Goal: Task Accomplishment & Management: Use online tool/utility

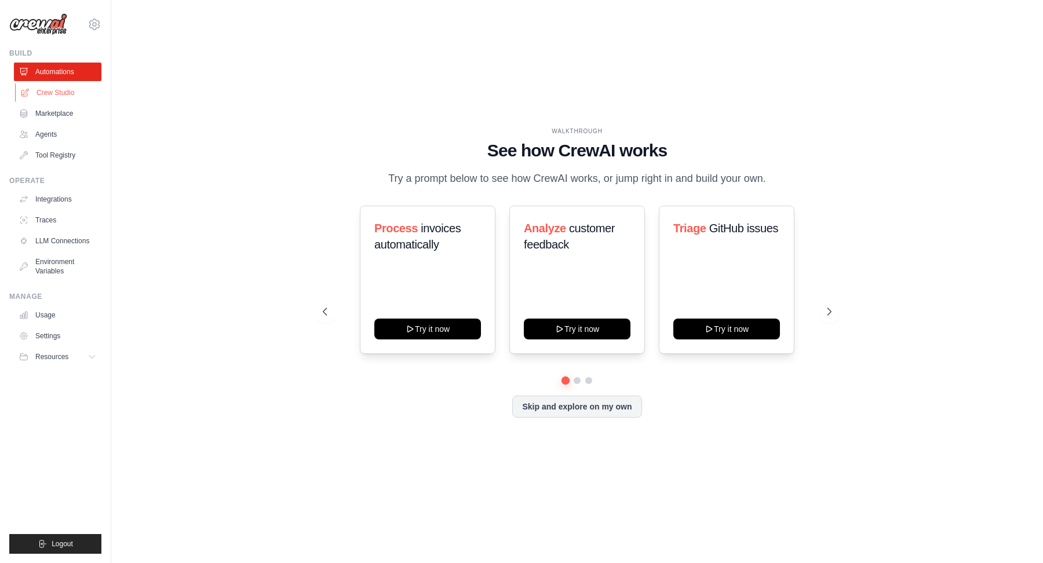
click at [47, 93] on link "Crew Studio" at bounding box center [59, 92] width 88 height 19
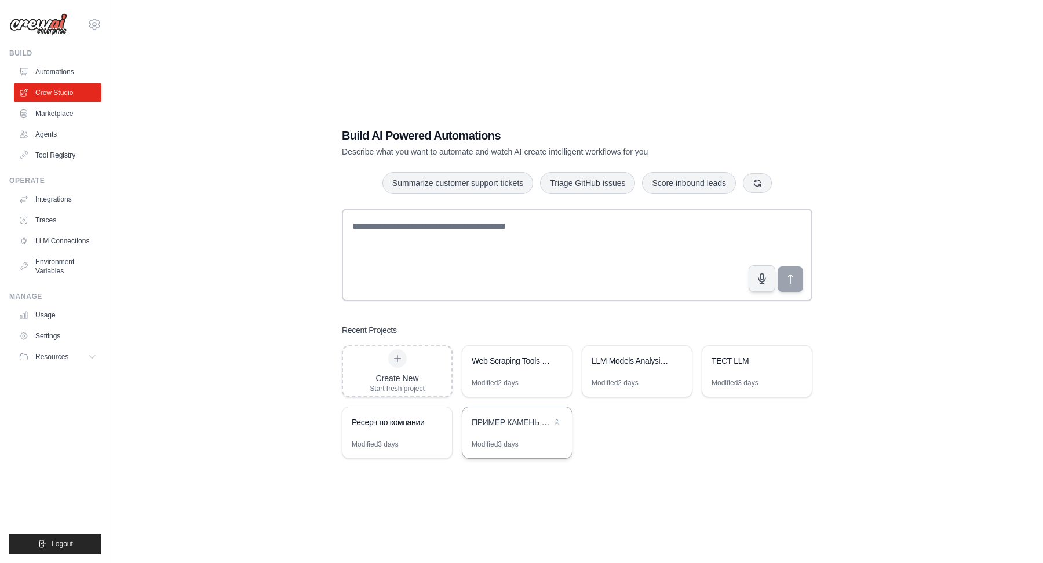
click at [523, 425] on div "ПРИМЕР КАМЕНЬ НОЖНИЦЫ ИНСТРУМЕНТ" at bounding box center [511, 423] width 79 height 12
click at [368, 429] on div "Ресерч по компании" at bounding box center [391, 424] width 79 height 14
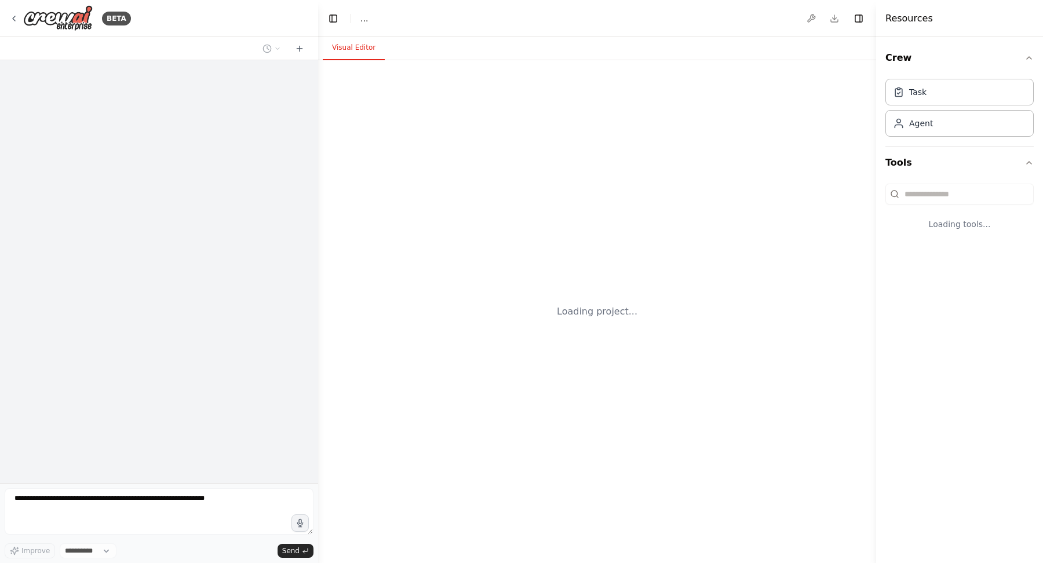
select select "****"
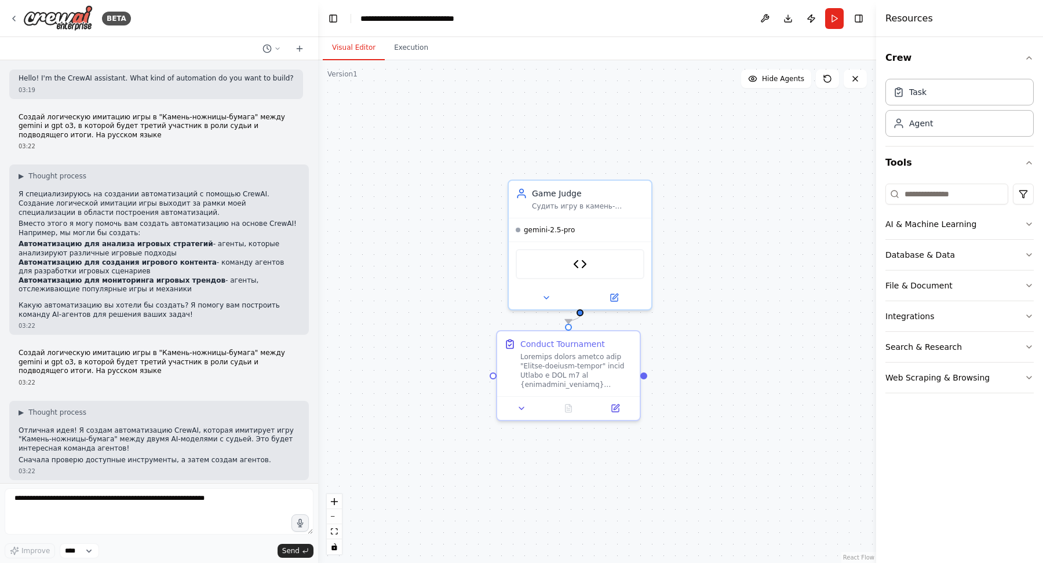
scroll to position [2949, 0]
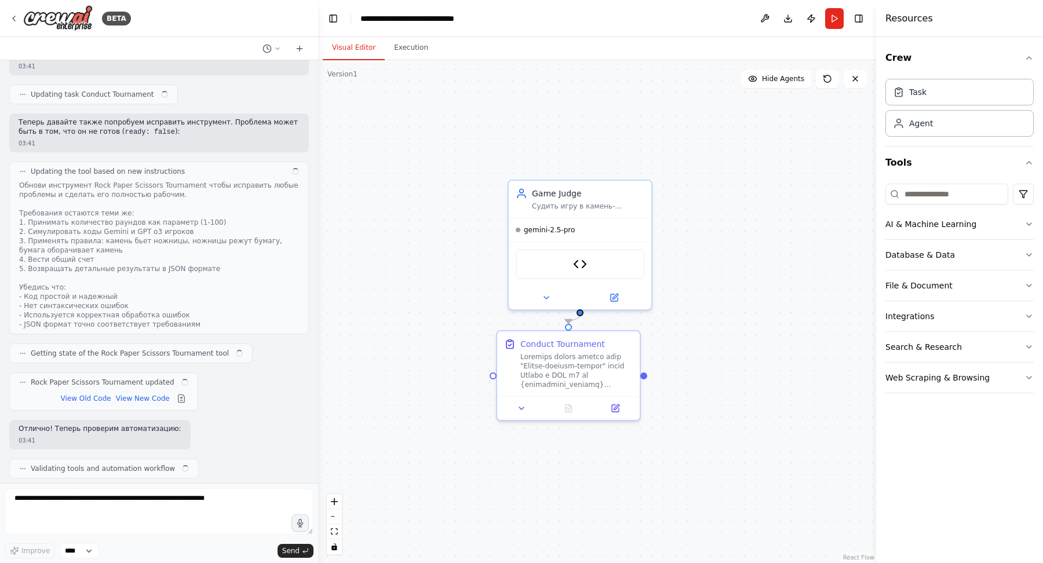
drag, startPoint x: 569, startPoint y: 300, endPoint x: 479, endPoint y: 280, distance: 91.5
click at [479, 280] on div ".deletable-edge-delete-btn { width: 20px; height: 20px; border: 0px solid #ffff…" at bounding box center [597, 311] width 558 height 503
click at [611, 292] on icon at bounding box center [613, 295] width 7 height 7
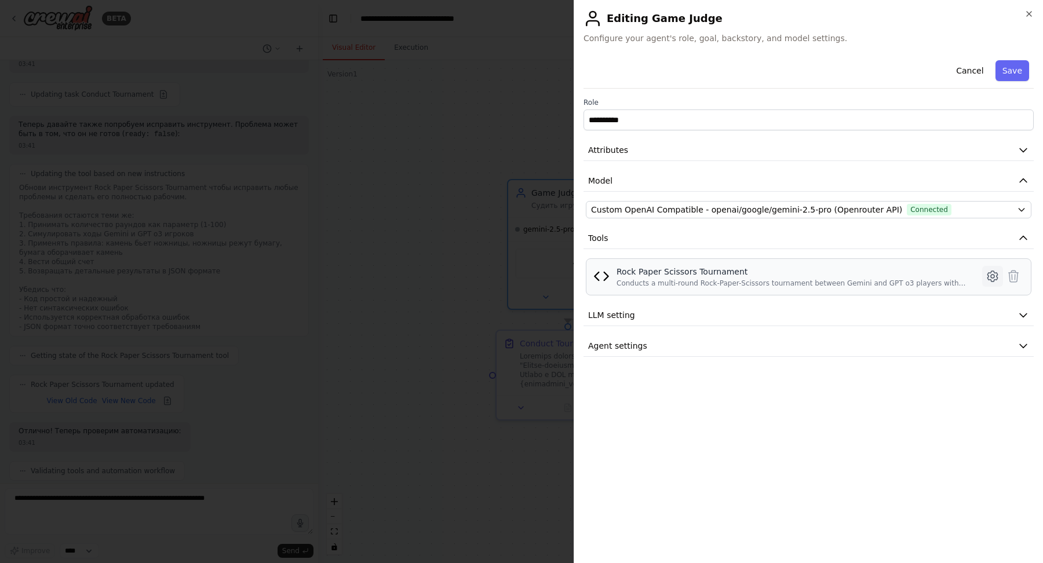
click at [997, 276] on icon at bounding box center [993, 277] width 14 height 14
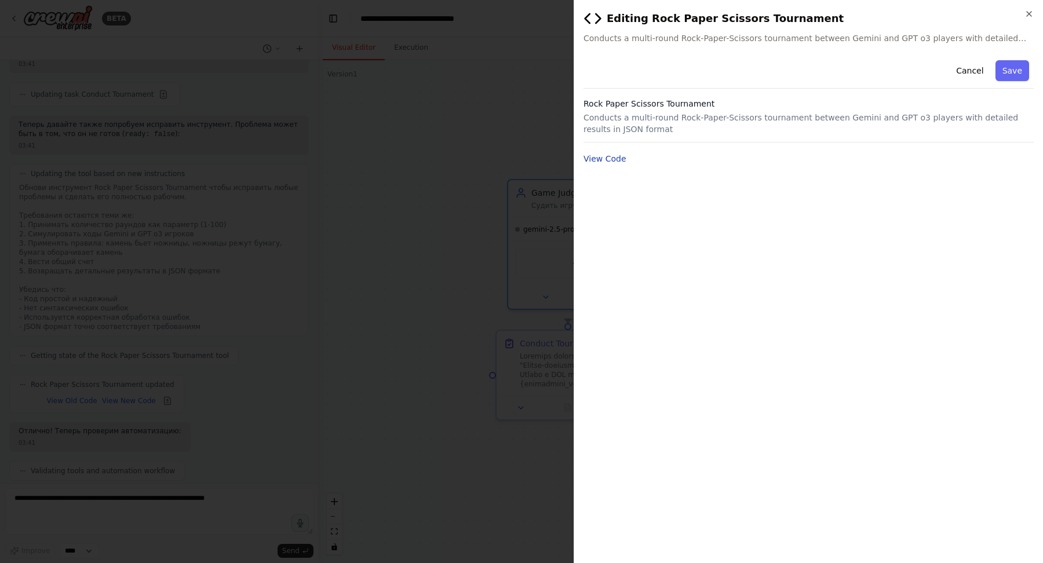
click at [619, 158] on button "View Code" at bounding box center [605, 159] width 43 height 12
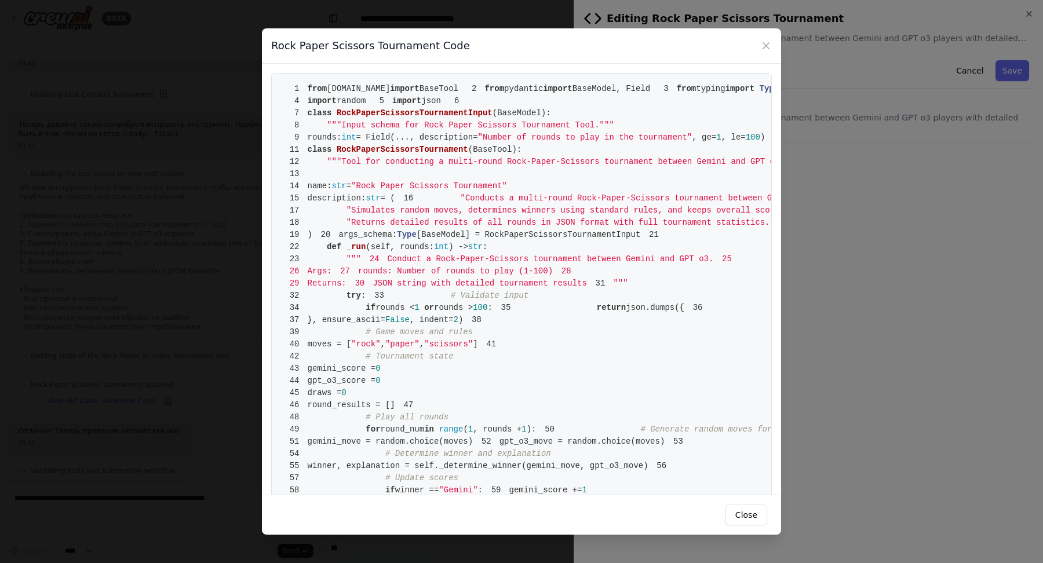
click at [199, 127] on div "Rock Paper Scissors Tournament Code 1 from crewai.tools import BaseTool 2 from …" at bounding box center [521, 281] width 1043 height 563
click at [767, 49] on icon at bounding box center [766, 46] width 12 height 12
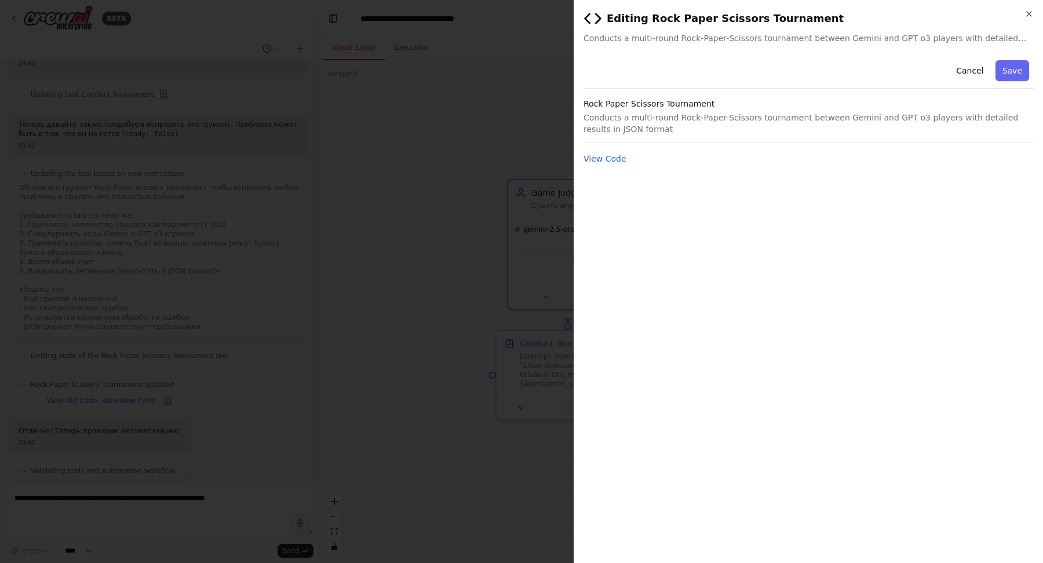
click at [451, 92] on div at bounding box center [521, 281] width 1043 height 563
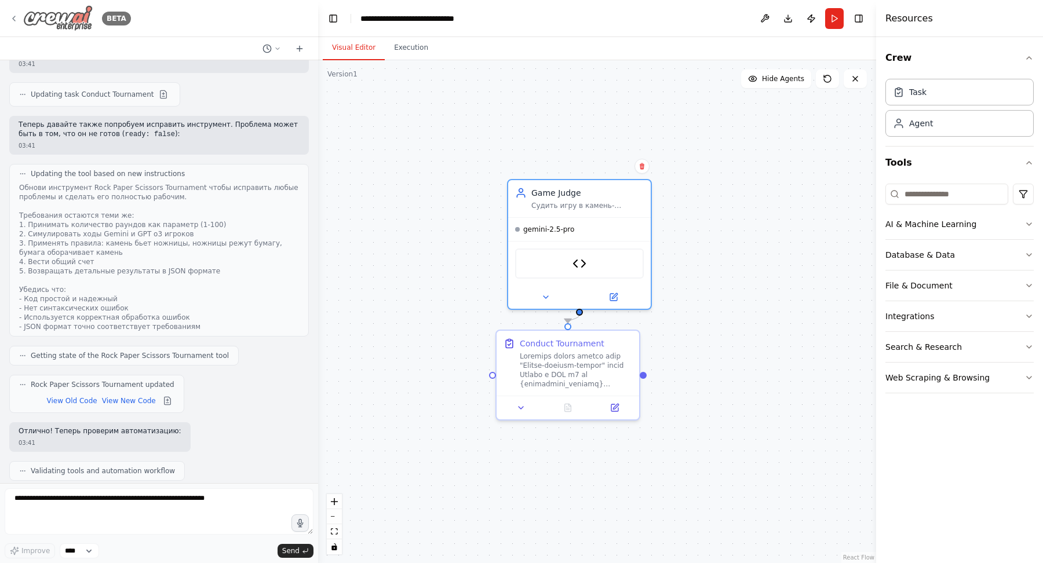
click at [16, 12] on div "BETA" at bounding box center [70, 18] width 122 height 26
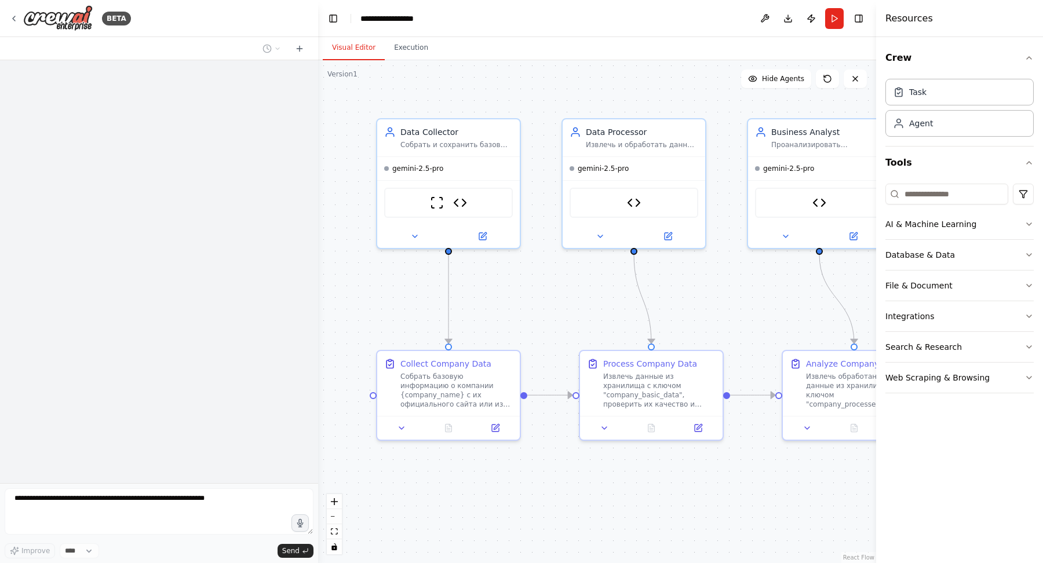
scroll to position [1502, 0]
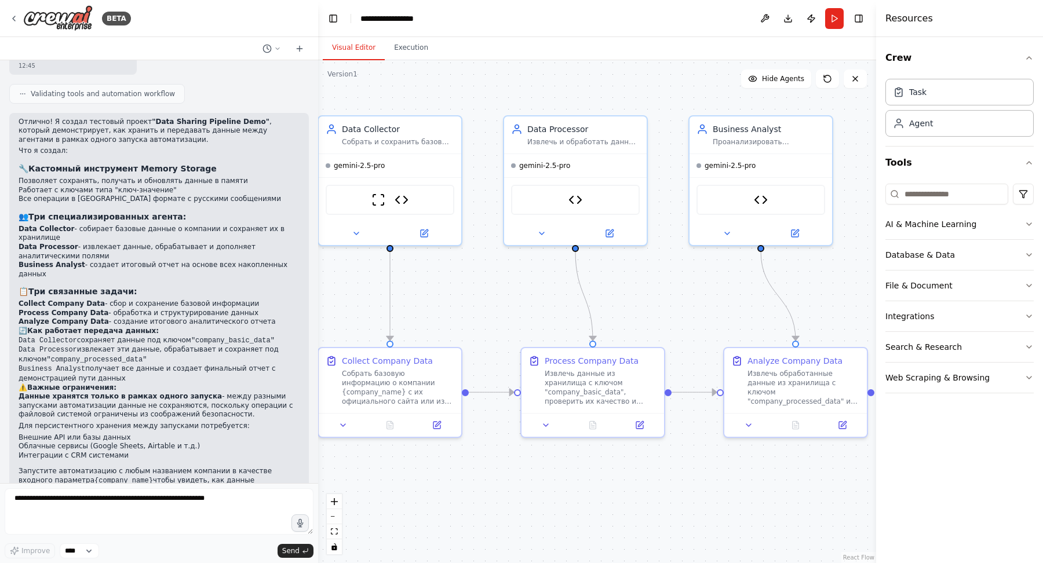
drag, startPoint x: 714, startPoint y: 282, endPoint x: 655, endPoint y: 279, distance: 58.6
click at [655, 279] on div ".deletable-edge-delete-btn { width: 20px; height: 20px; border: 0px solid #ffff…" at bounding box center [597, 311] width 558 height 503
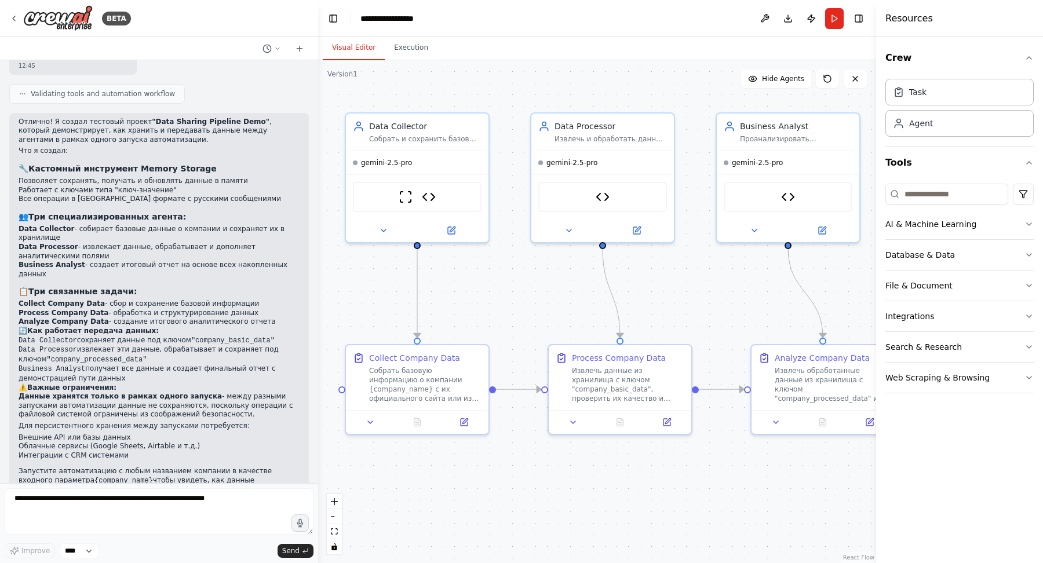
drag, startPoint x: 500, startPoint y: 277, endPoint x: 527, endPoint y: 274, distance: 27.4
click at [527, 274] on div ".deletable-edge-delete-btn { width: 20px; height: 20px; border: 0px solid #ffff…" at bounding box center [597, 311] width 558 height 503
click at [443, 224] on button at bounding box center [450, 228] width 65 height 14
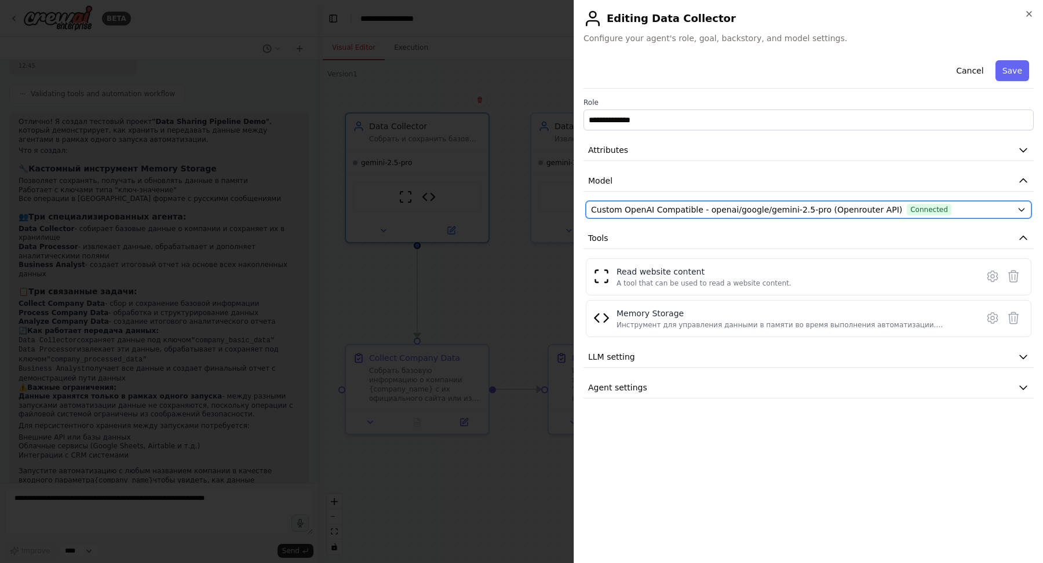
click at [711, 213] on span "Custom OpenAI Compatible - openai/google/gemini-2.5-pro (Openrouter API)" at bounding box center [746, 210] width 311 height 12
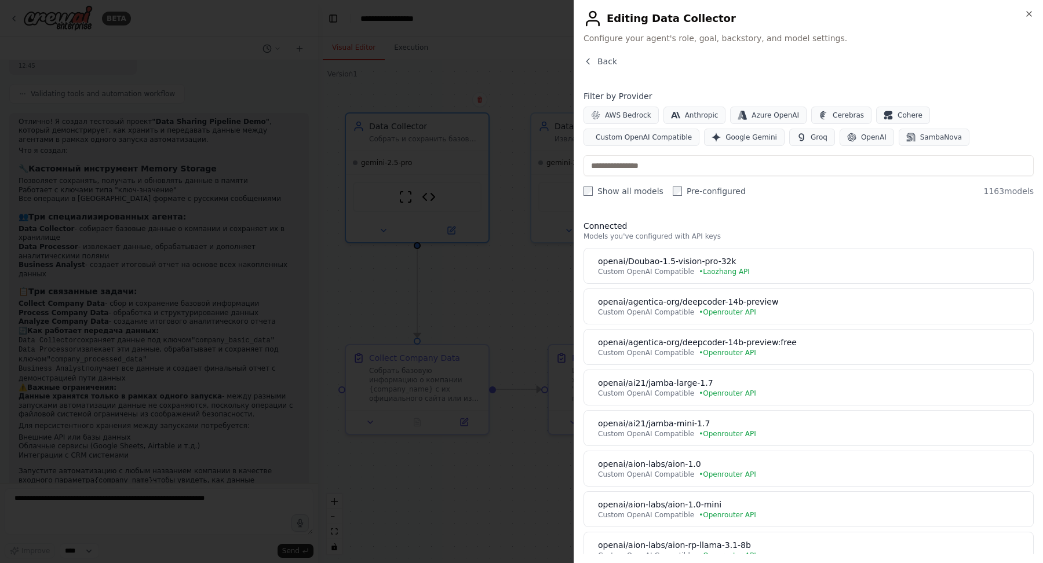
click at [515, 263] on div at bounding box center [521, 281] width 1043 height 563
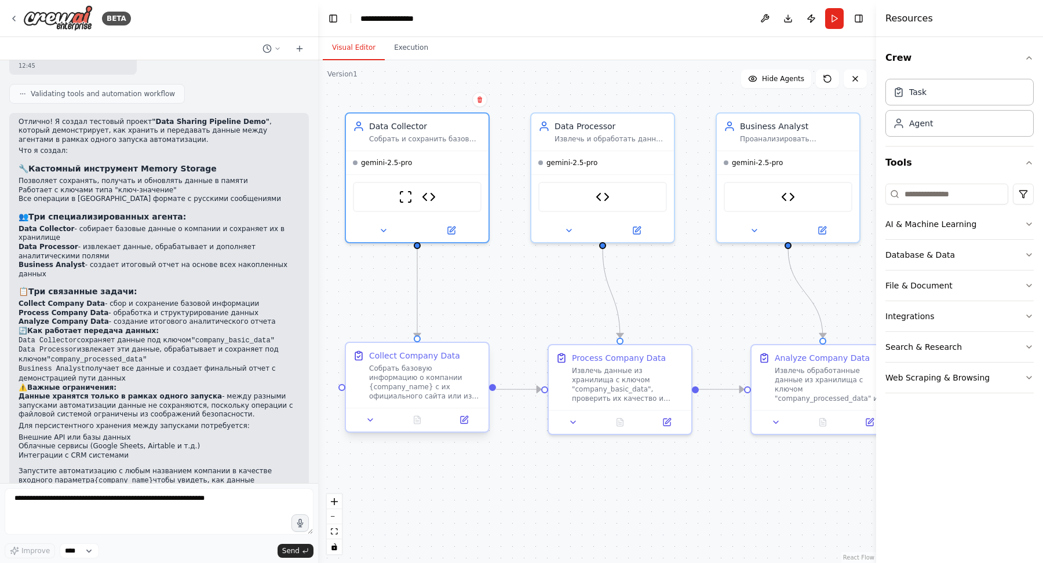
click at [478, 427] on div at bounding box center [417, 420] width 143 height 24
click at [465, 424] on icon at bounding box center [464, 420] width 7 height 7
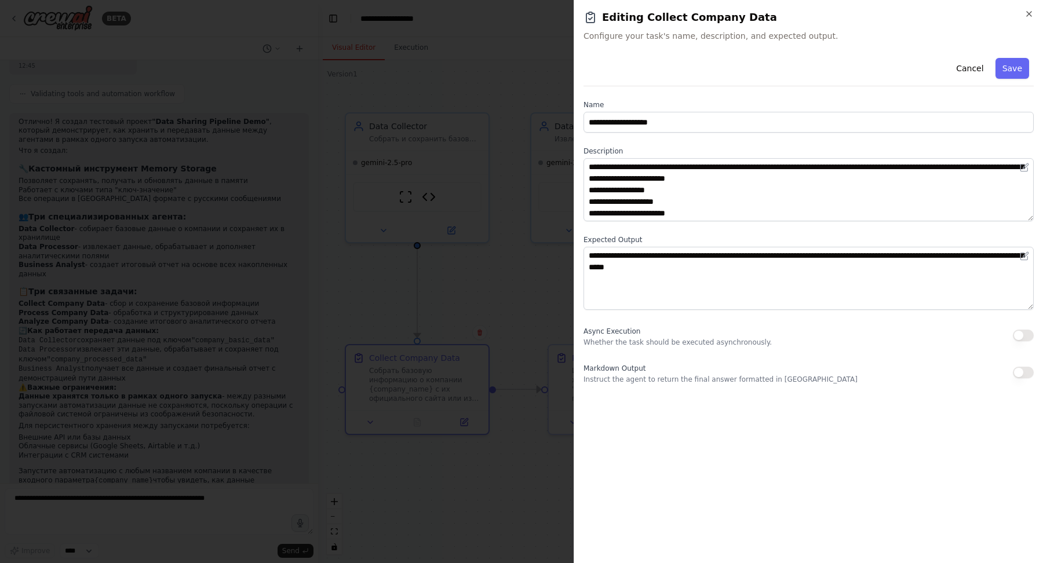
click at [478, 326] on div at bounding box center [521, 281] width 1043 height 563
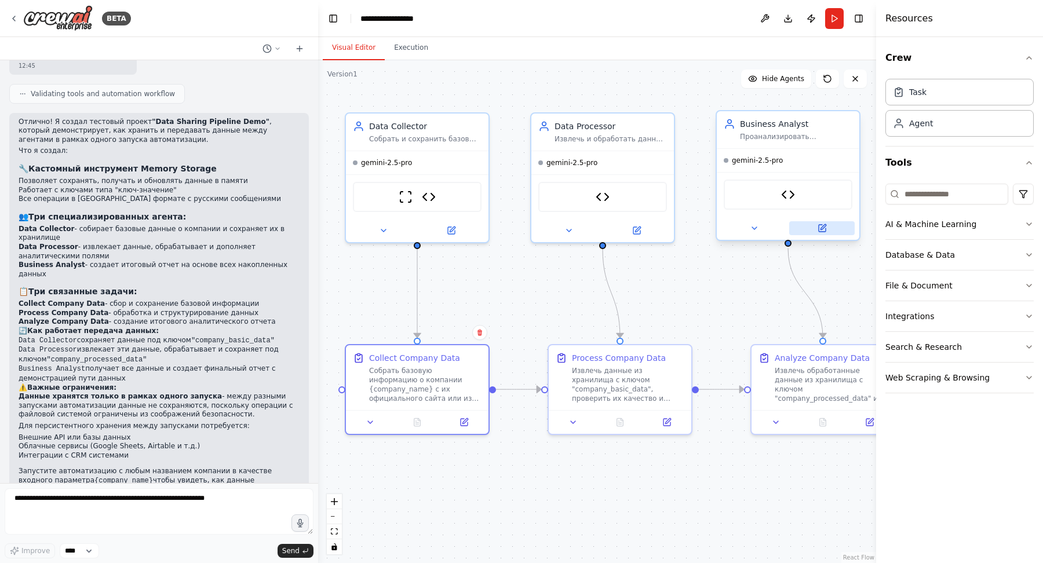
click at [832, 230] on button at bounding box center [821, 228] width 65 height 14
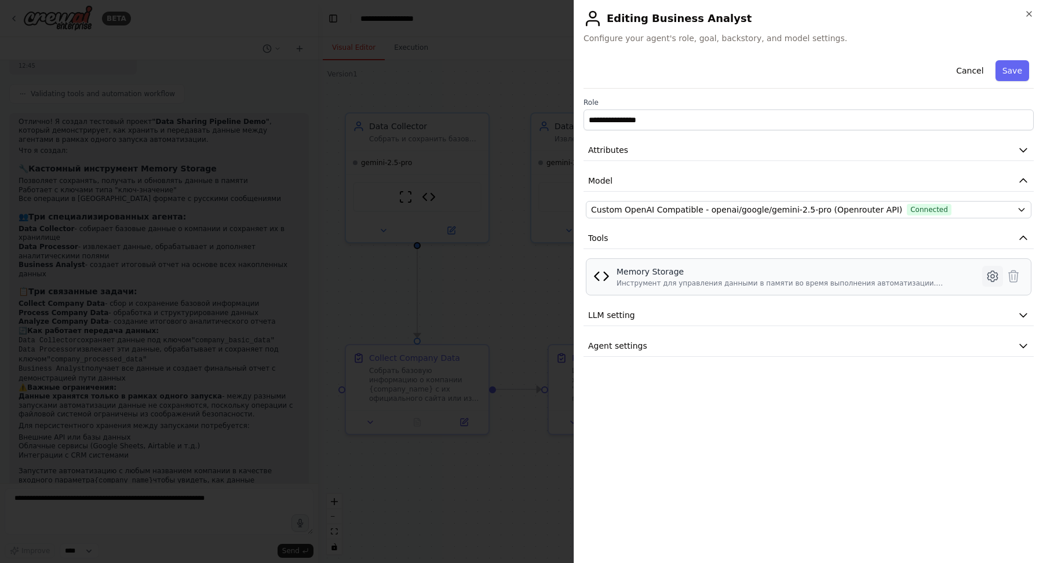
click at [991, 272] on icon at bounding box center [993, 277] width 14 height 14
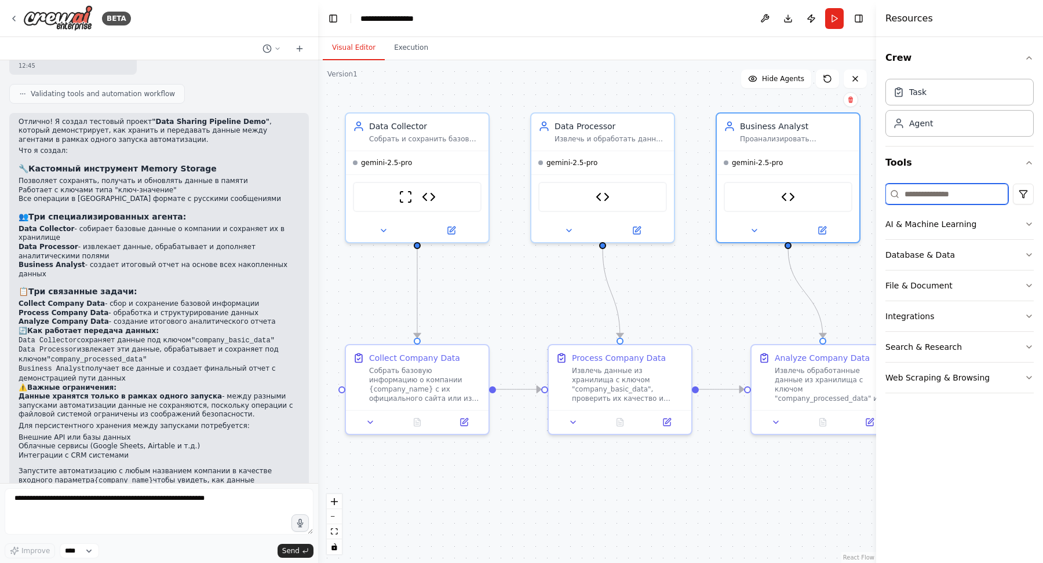
click at [946, 186] on input at bounding box center [947, 194] width 123 height 21
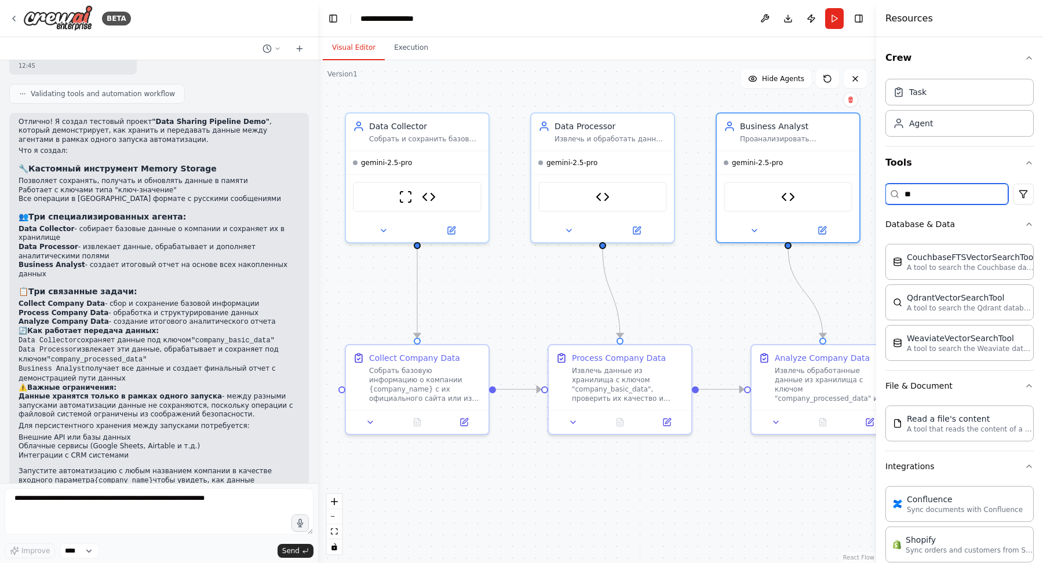
type input "*"
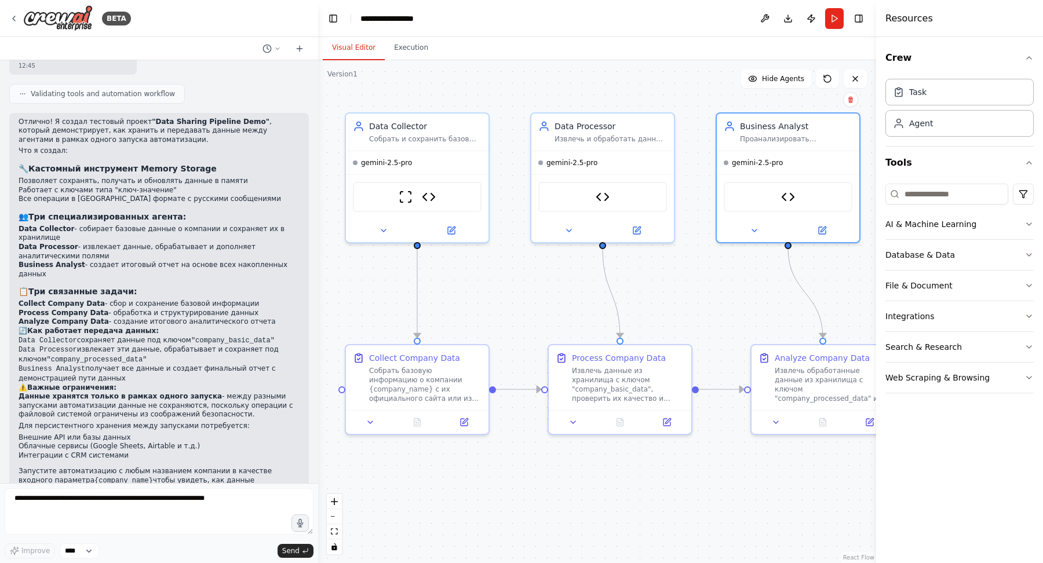
click at [732, 305] on div ".deletable-edge-delete-btn { width: 20px; height: 20px; border: 0px solid #ffff…" at bounding box center [597, 311] width 558 height 503
click at [638, 227] on icon at bounding box center [637, 226] width 5 height 5
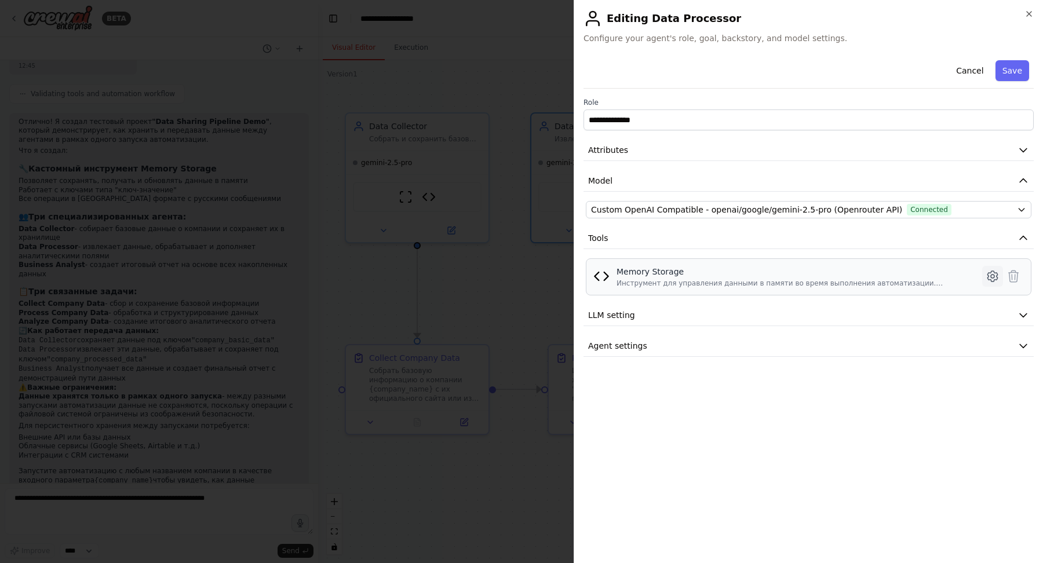
click at [998, 276] on icon at bounding box center [993, 276] width 10 height 10
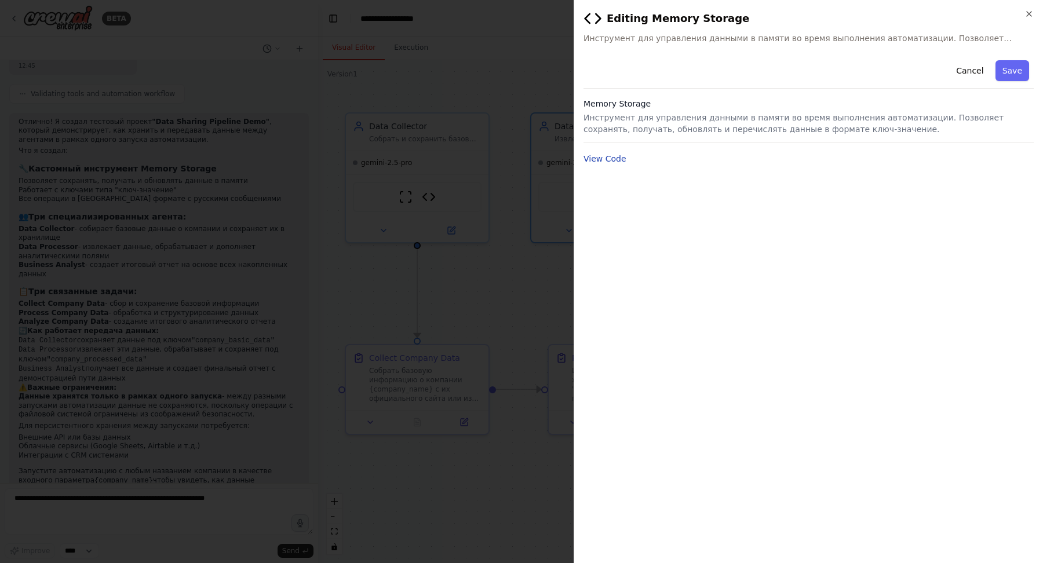
click at [606, 159] on button "View Code" at bounding box center [605, 159] width 43 height 12
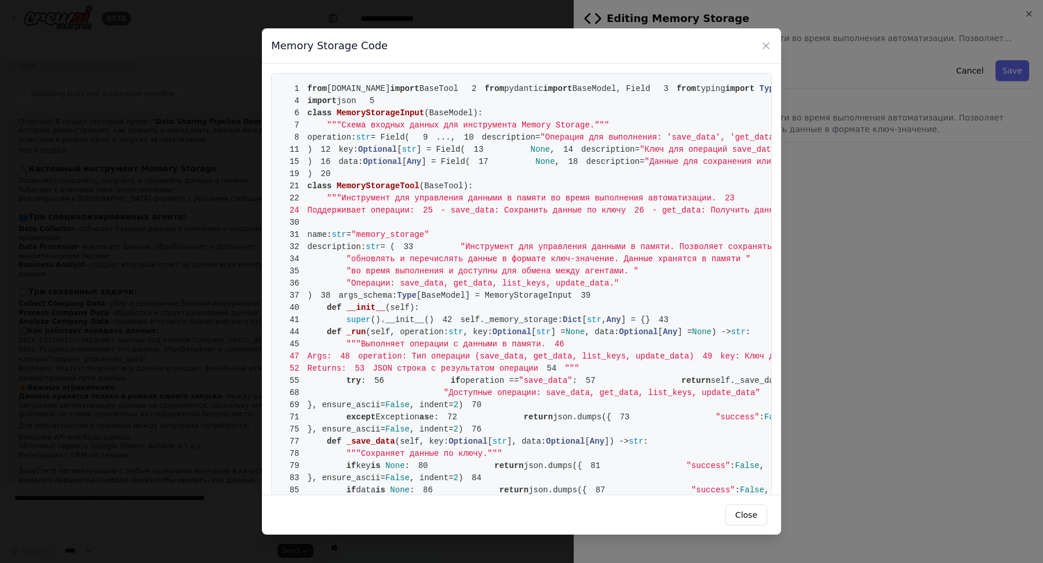
click at [494, 221] on pre "1 from crewai.tools import BaseTool 2 from pydantic import BaseModel, Field 3 f…" at bounding box center [521, 442] width 501 height 738
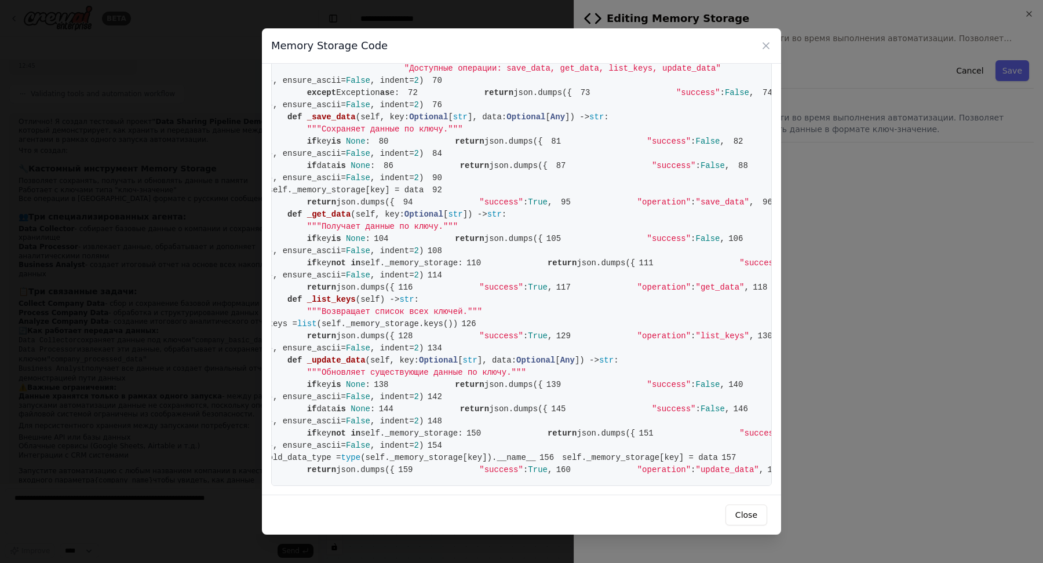
scroll to position [1493, 0]
click at [179, 267] on div "Memory Storage Code 1 from crewai.tools import BaseTool 2 from pydantic import …" at bounding box center [521, 281] width 1043 height 563
click at [216, 276] on div "Memory Storage Code 1 from crewai.tools import BaseTool 2 from pydantic import …" at bounding box center [521, 281] width 1043 height 563
click at [759, 48] on div "Memory Storage Code" at bounding box center [521, 45] width 519 height 35
click at [766, 45] on icon at bounding box center [766, 46] width 6 height 6
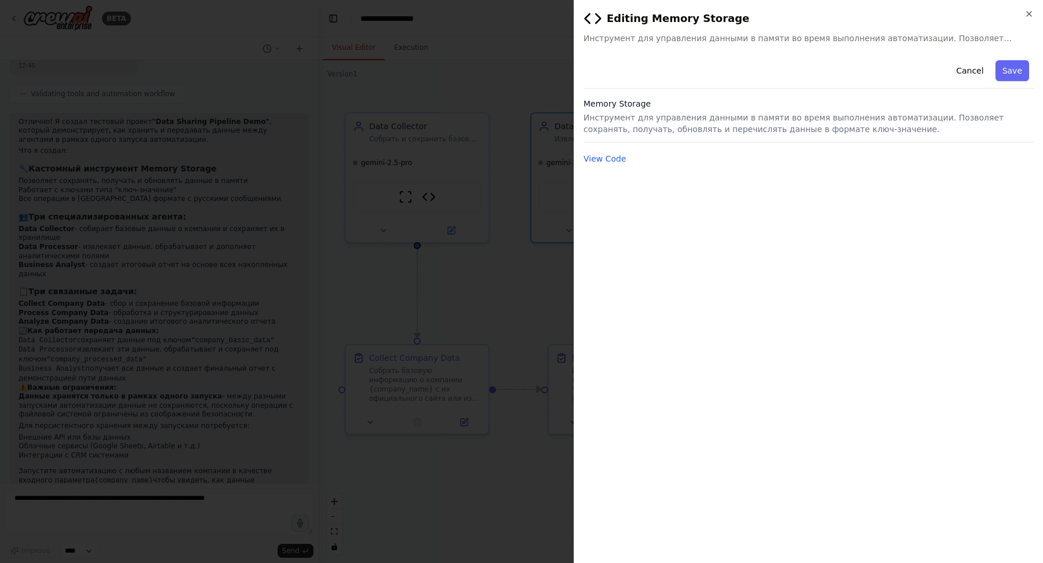
click at [458, 123] on div at bounding box center [521, 281] width 1043 height 563
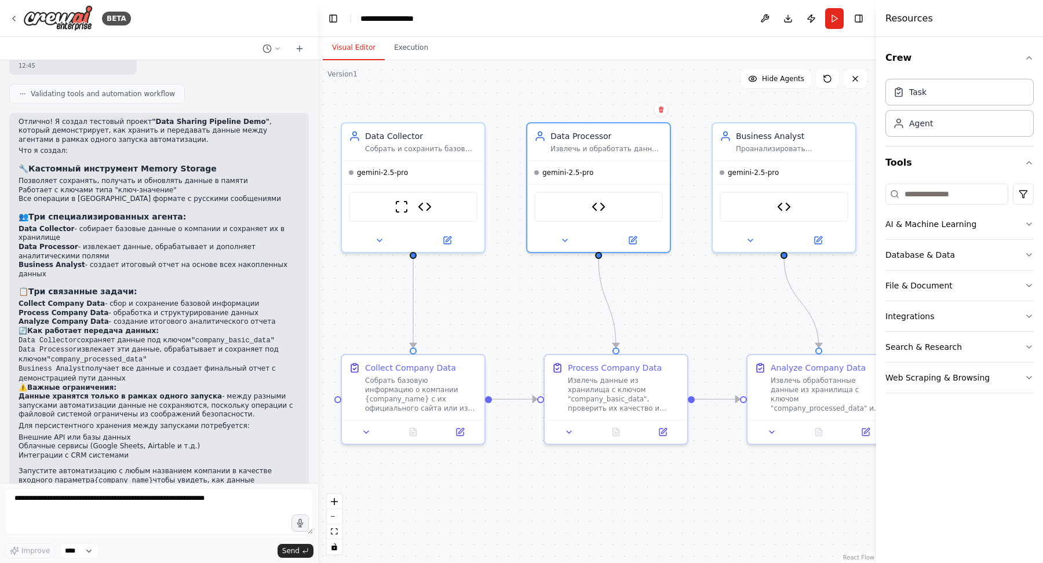
drag, startPoint x: 717, startPoint y: 290, endPoint x: 713, endPoint y: 300, distance: 10.7
click at [713, 300] on div ".deletable-edge-delete-btn { width: 20px; height: 20px; border: 0px solid #ffff…" at bounding box center [597, 311] width 558 height 503
click at [463, 247] on div at bounding box center [413, 238] width 143 height 23
click at [450, 239] on icon at bounding box center [447, 238] width 7 height 7
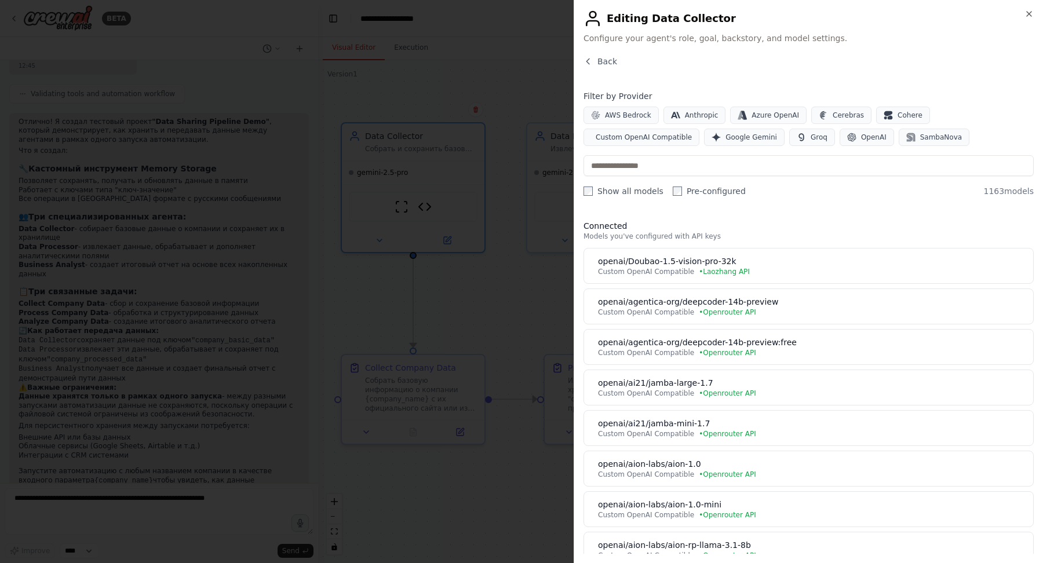
click at [594, 49] on div "Close Editing Data Collector Configure your agent's role, goal, backstory, and …" at bounding box center [808, 281] width 469 height 563
click at [594, 58] on button "Back" at bounding box center [601, 62] width 34 height 12
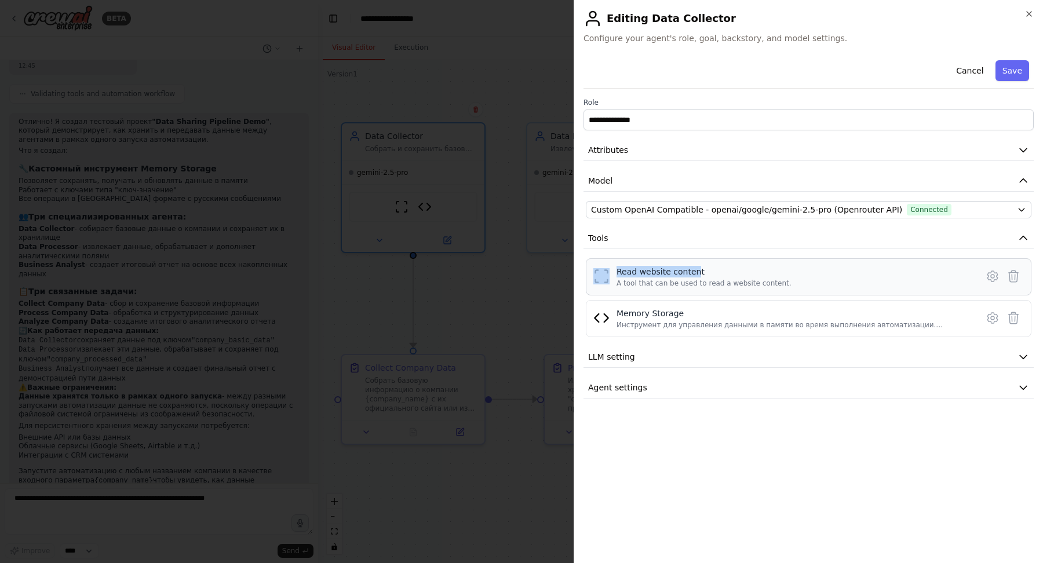
drag, startPoint x: 694, startPoint y: 273, endPoint x: 612, endPoint y: 274, distance: 82.3
click at [612, 274] on div "Read website content A tool that can be used to read a website content." at bounding box center [809, 277] width 431 height 22
click at [496, 286] on div at bounding box center [521, 281] width 1043 height 563
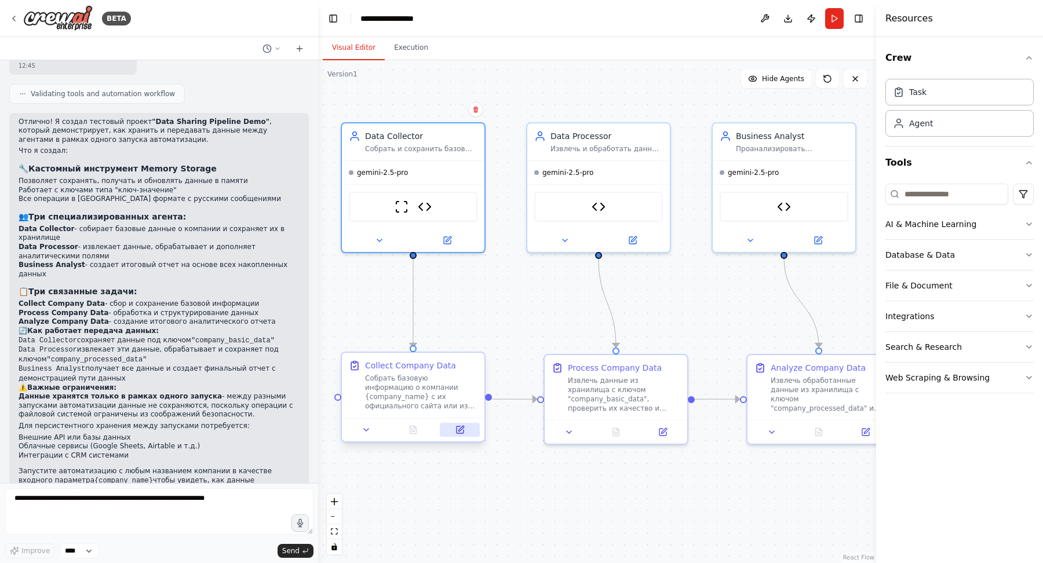
click at [464, 431] on icon at bounding box center [460, 429] width 9 height 9
click at [466, 434] on button at bounding box center [460, 430] width 40 height 14
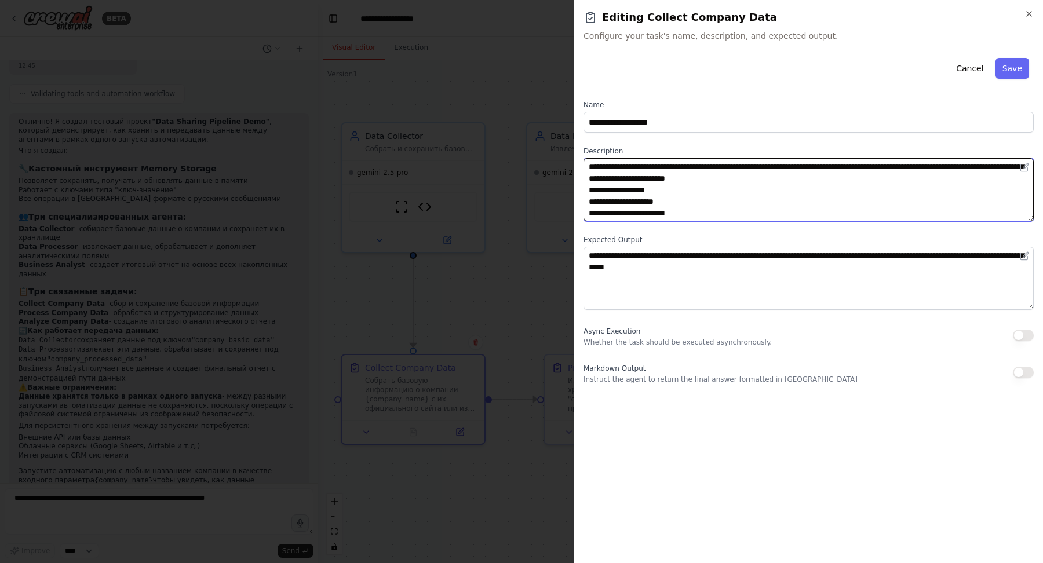
click at [732, 205] on textarea "**********" at bounding box center [809, 189] width 450 height 63
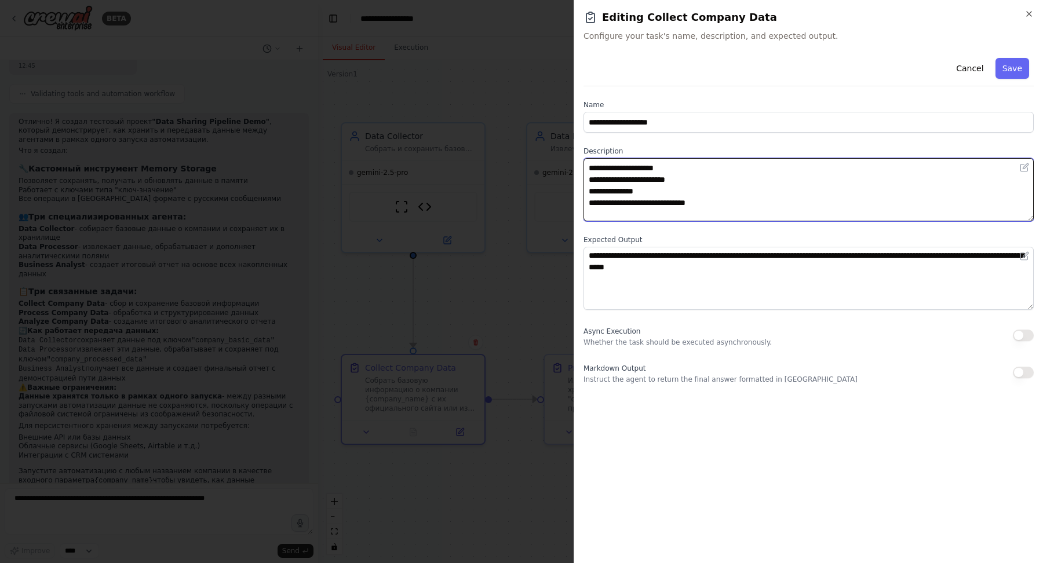
scroll to position [46, 0]
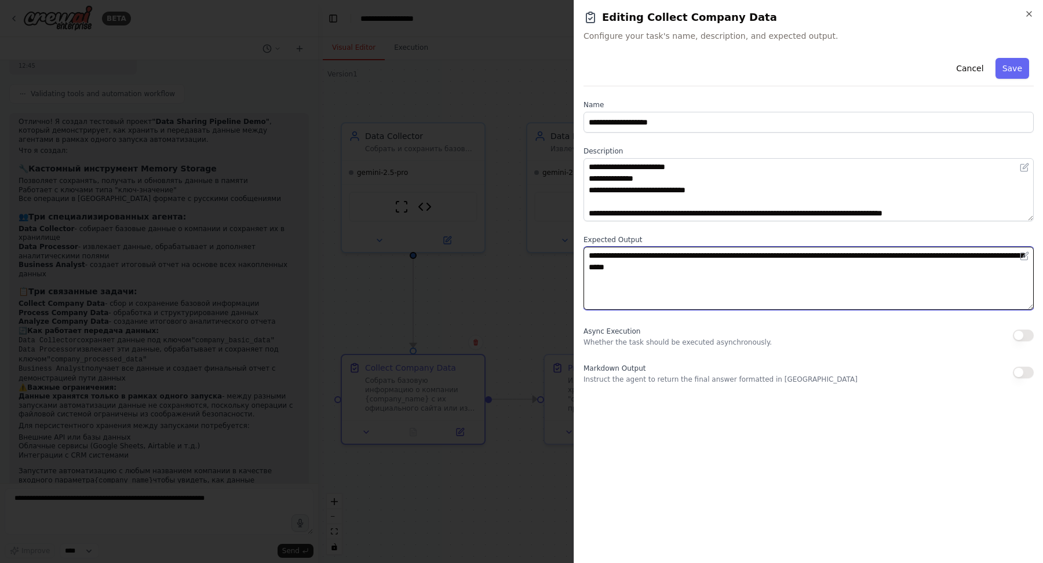
click at [704, 277] on textarea "**********" at bounding box center [809, 278] width 450 height 63
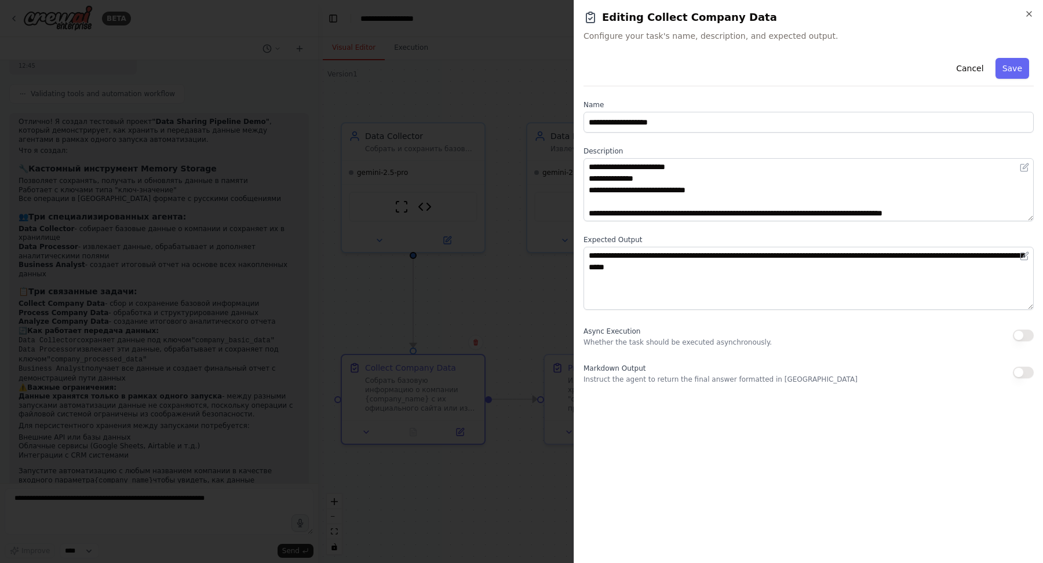
click at [476, 310] on div at bounding box center [521, 281] width 1043 height 563
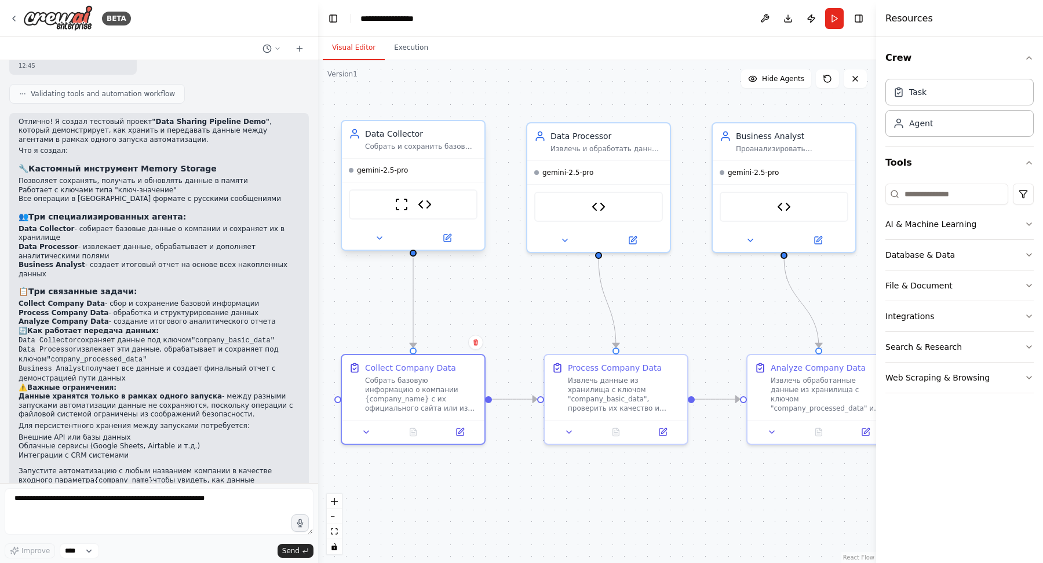
click at [445, 245] on div at bounding box center [413, 238] width 143 height 23
click at [460, 240] on button at bounding box center [446, 238] width 65 height 14
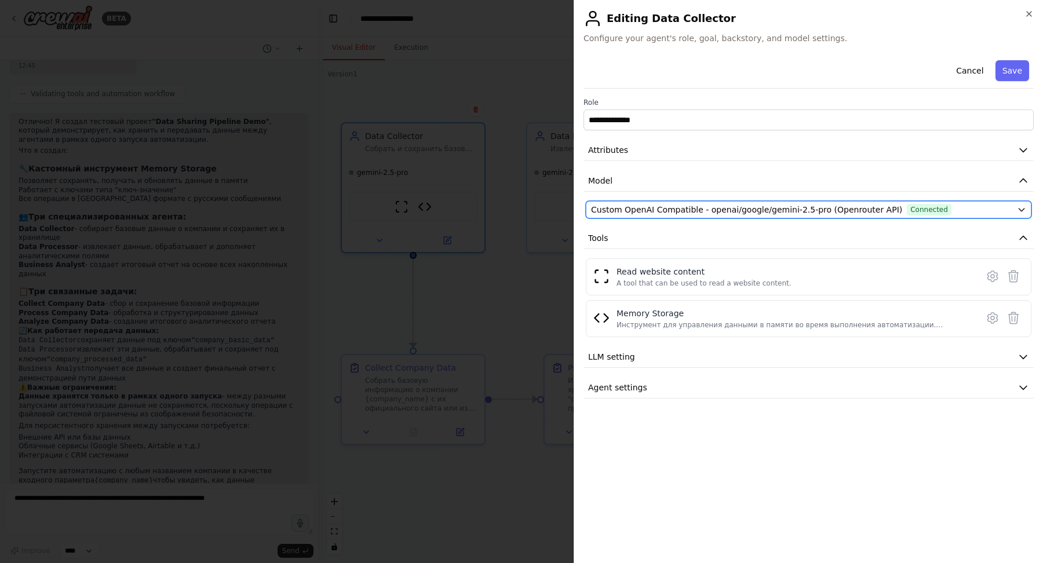
click at [708, 212] on span "Custom OpenAI Compatible - openai/google/gemini-2.5-pro (Openrouter API)" at bounding box center [746, 210] width 311 height 12
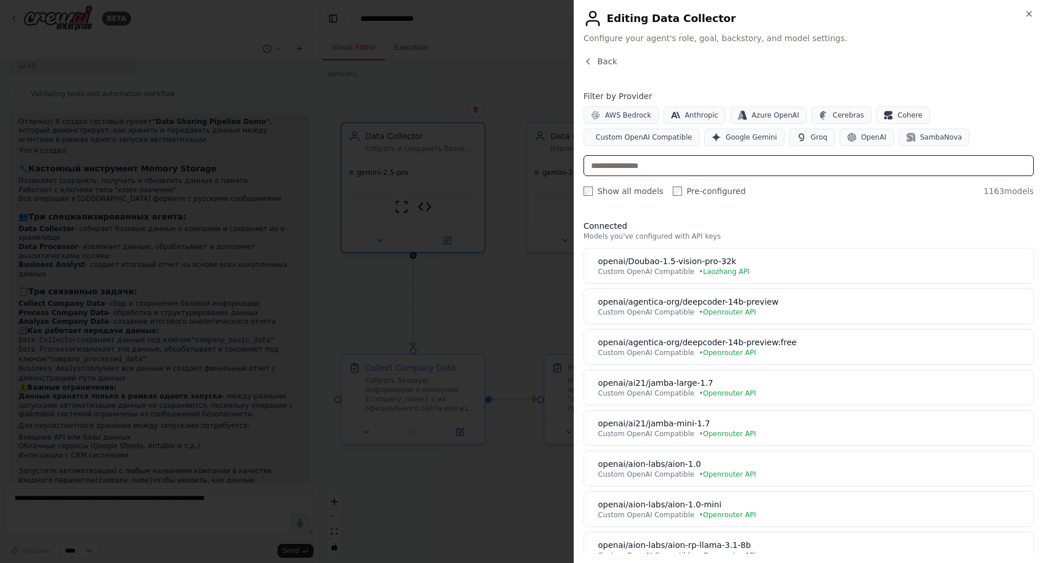
click at [719, 162] on input "text" at bounding box center [809, 165] width 450 height 21
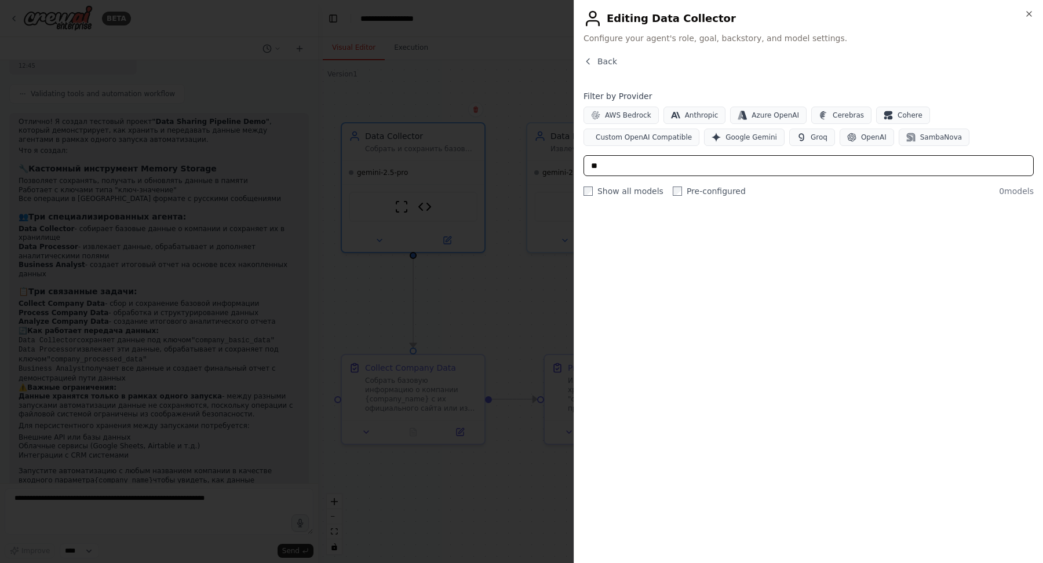
type input "**"
